Goal: Transaction & Acquisition: Purchase product/service

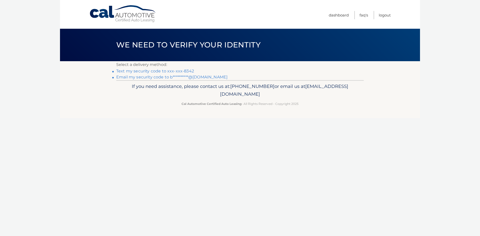
click at [150, 70] on link "Text my security code to xxx-xxx-8342" at bounding box center [155, 71] width 78 height 5
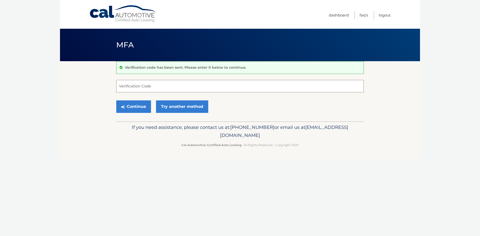
click at [155, 87] on input "Verification Code" at bounding box center [240, 86] width 248 height 13
type input "185729"
click at [116, 101] on button "Continue" at bounding box center [133, 107] width 35 height 13
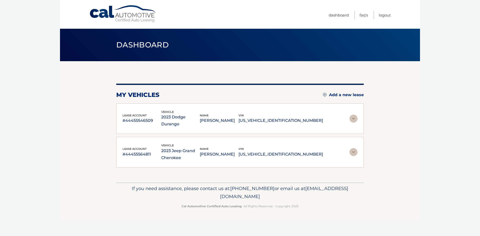
click at [353, 148] on img at bounding box center [354, 152] width 8 height 8
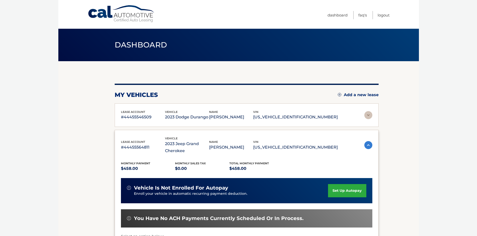
scroll to position [100, 0]
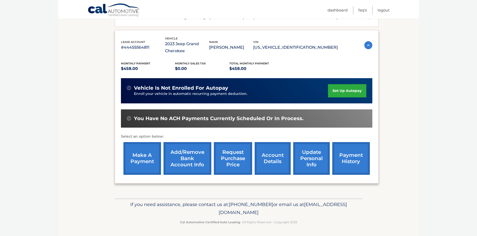
click at [135, 154] on link "make a payment" at bounding box center [142, 158] width 38 height 33
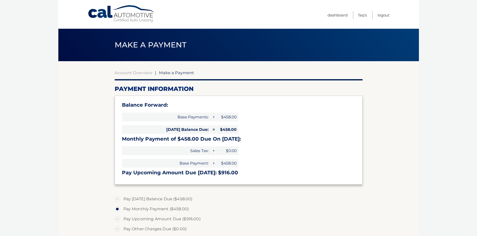
select select "ZDgyMmEwOGEtY2JmZS00ZDhiLWI1YTgtZGU5YjNjM2E0MjU0"
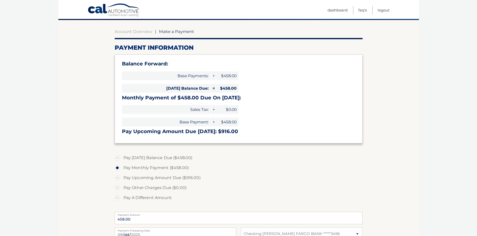
scroll to position [50, 0]
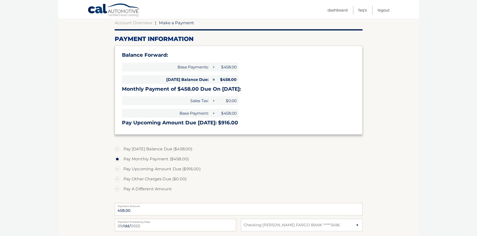
click at [163, 148] on label "Pay Today's Balance Due ($458.00)" at bounding box center [239, 149] width 248 height 10
click at [122, 148] on input "Pay Today's Balance Due ($458.00)" at bounding box center [119, 148] width 5 height 8
radio input "true"
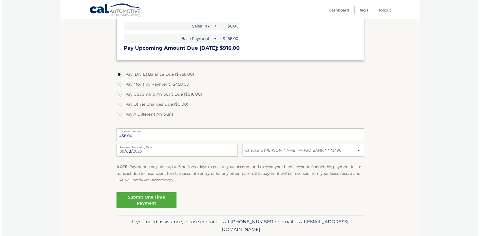
scroll to position [125, 0]
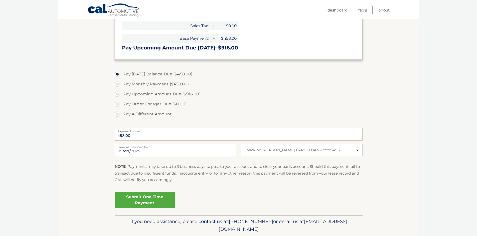
click at [154, 200] on link "Submit One Time Payment" at bounding box center [145, 200] width 60 height 16
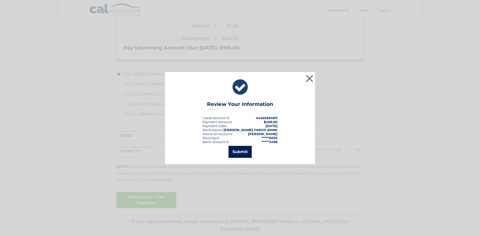
click at [246, 151] on button "Submit" at bounding box center [240, 152] width 23 height 12
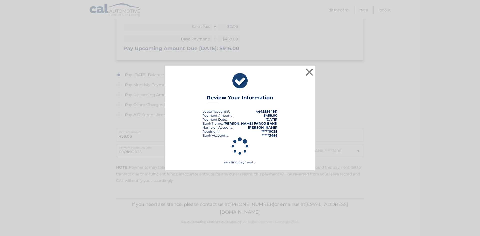
scroll to position [124, 0]
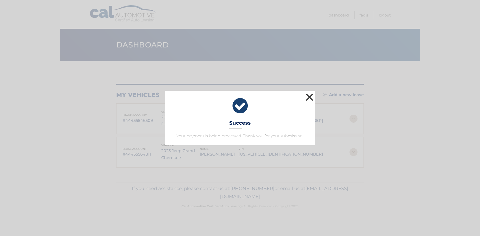
click at [314, 97] on button "×" at bounding box center [310, 97] width 10 height 10
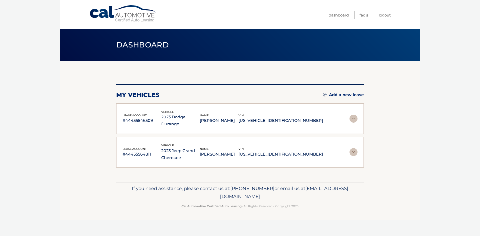
click at [357, 119] on div "lease account #44455546509 vehicle 2023 Dodge Durango name [PERSON_NAME] vin [U…" at bounding box center [240, 119] width 235 height 18
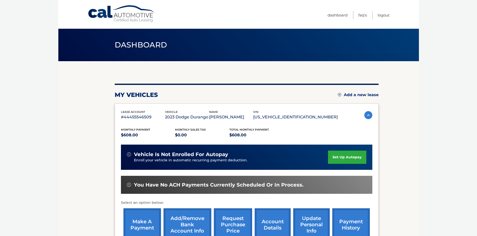
click at [134, 221] on link "make a payment" at bounding box center [142, 225] width 38 height 33
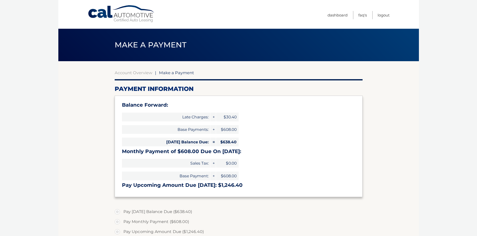
select select "MmMzNDU4ZDktMmJjMS00ZjNkLTgwNWItZDQ2ODY3M2ZiOTMw"
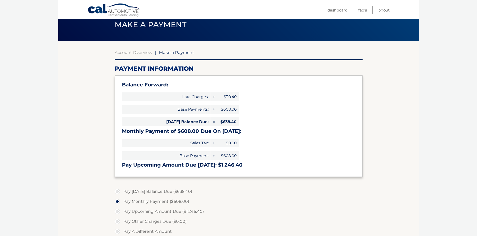
scroll to position [50, 0]
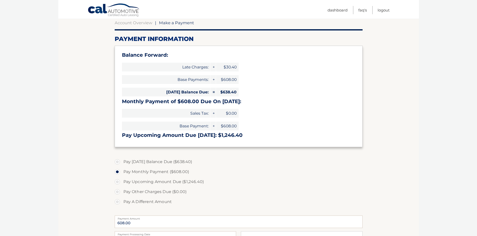
click at [140, 163] on label "Pay Today's Balance Due ($638.40)" at bounding box center [239, 162] width 248 height 10
click at [122, 163] on input "Pay Today's Balance Due ($638.40)" at bounding box center [119, 161] width 5 height 8
radio input "true"
type input "638.40"
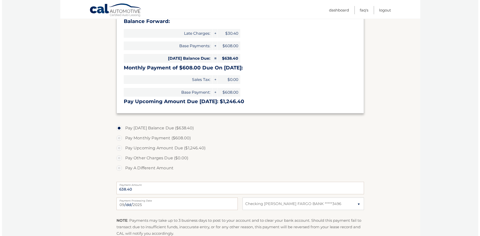
scroll to position [150, 0]
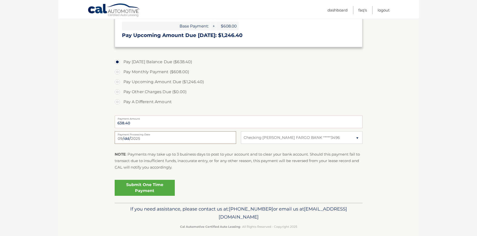
click at [159, 139] on input "2025-09-03" at bounding box center [175, 138] width 121 height 13
click at [142, 142] on input "2025-09-11" at bounding box center [175, 138] width 121 height 13
click at [150, 140] on input "2025-09-10" at bounding box center [175, 138] width 121 height 13
type input "2025-09-16"
click at [157, 189] on link "Submit One Time Payment" at bounding box center [145, 188] width 60 height 16
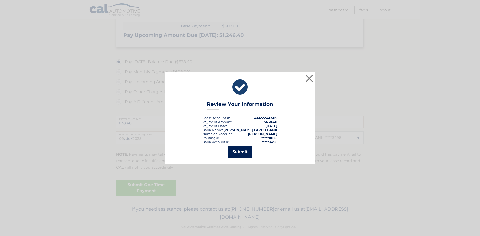
click at [237, 153] on button "Submit" at bounding box center [240, 152] width 23 height 12
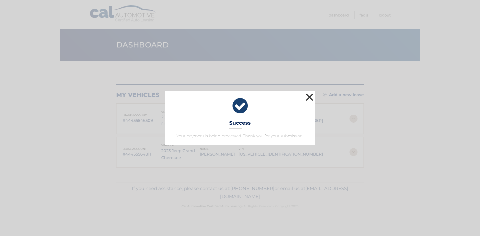
click at [311, 96] on button "×" at bounding box center [310, 97] width 10 height 10
